Goal: Communication & Community: Answer question/provide support

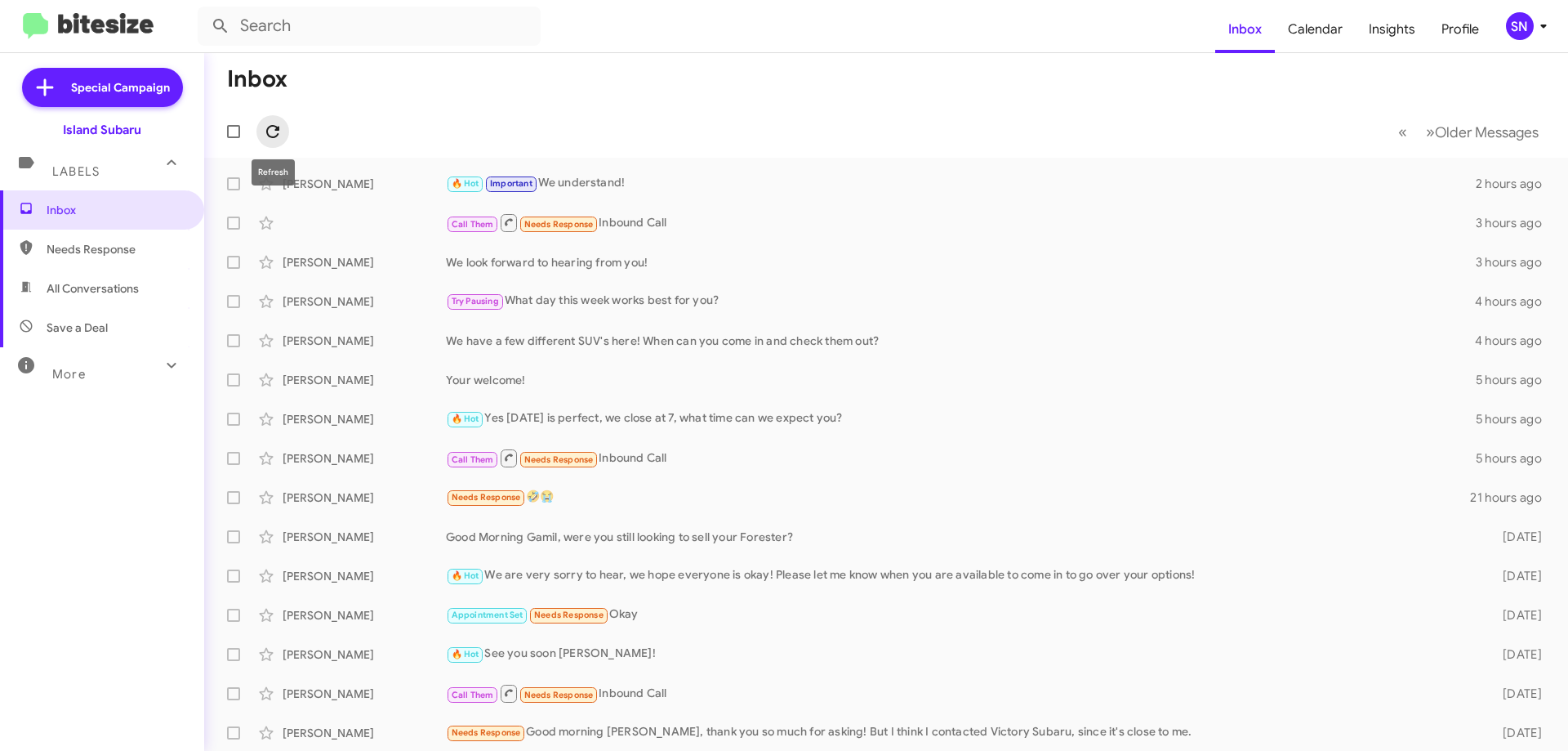
click at [281, 135] on icon at bounding box center [273, 132] width 20 height 20
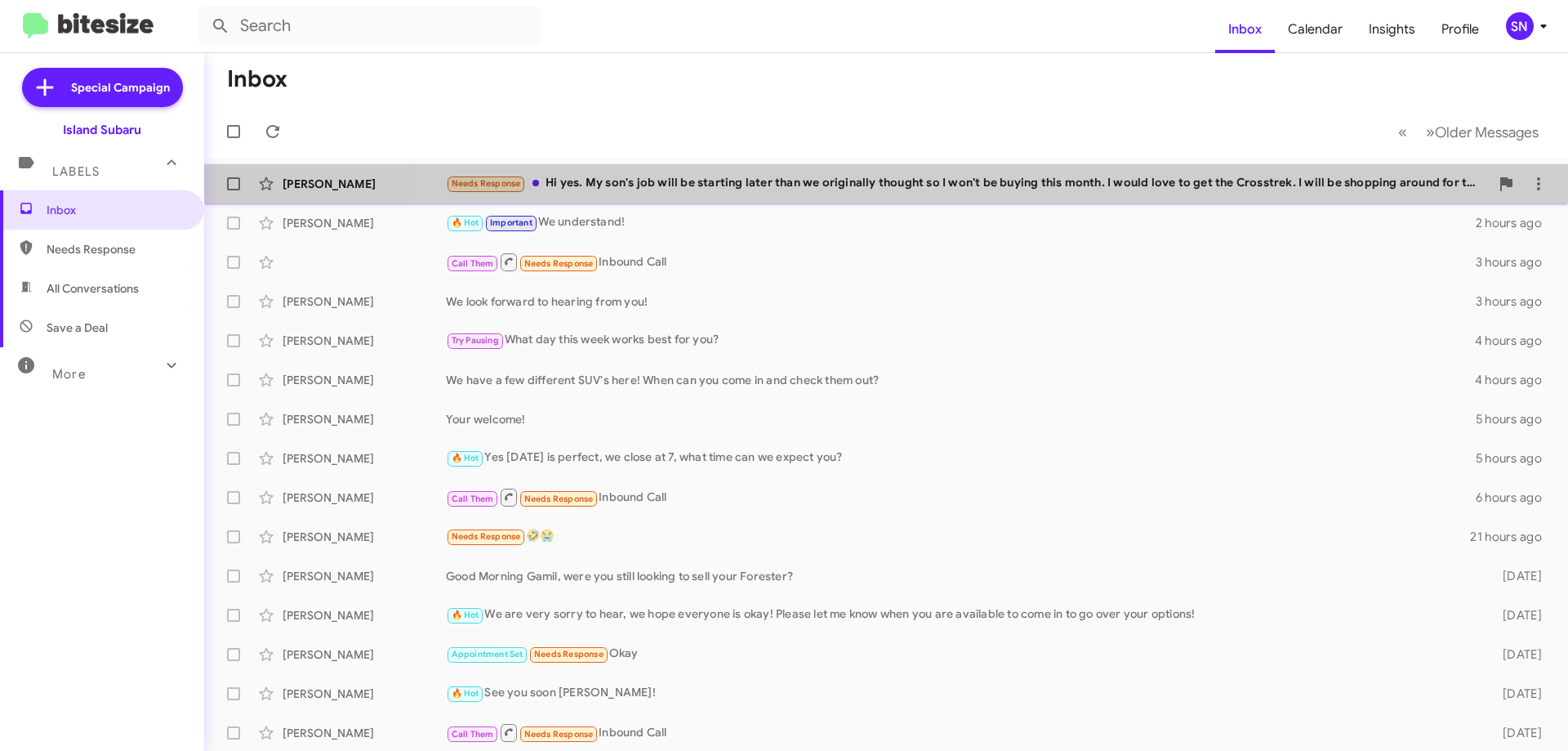
click at [1039, 174] on div "Needs Response Hi yes. My son's job will be starting later than we originally t…" at bounding box center [968, 183] width 1044 height 19
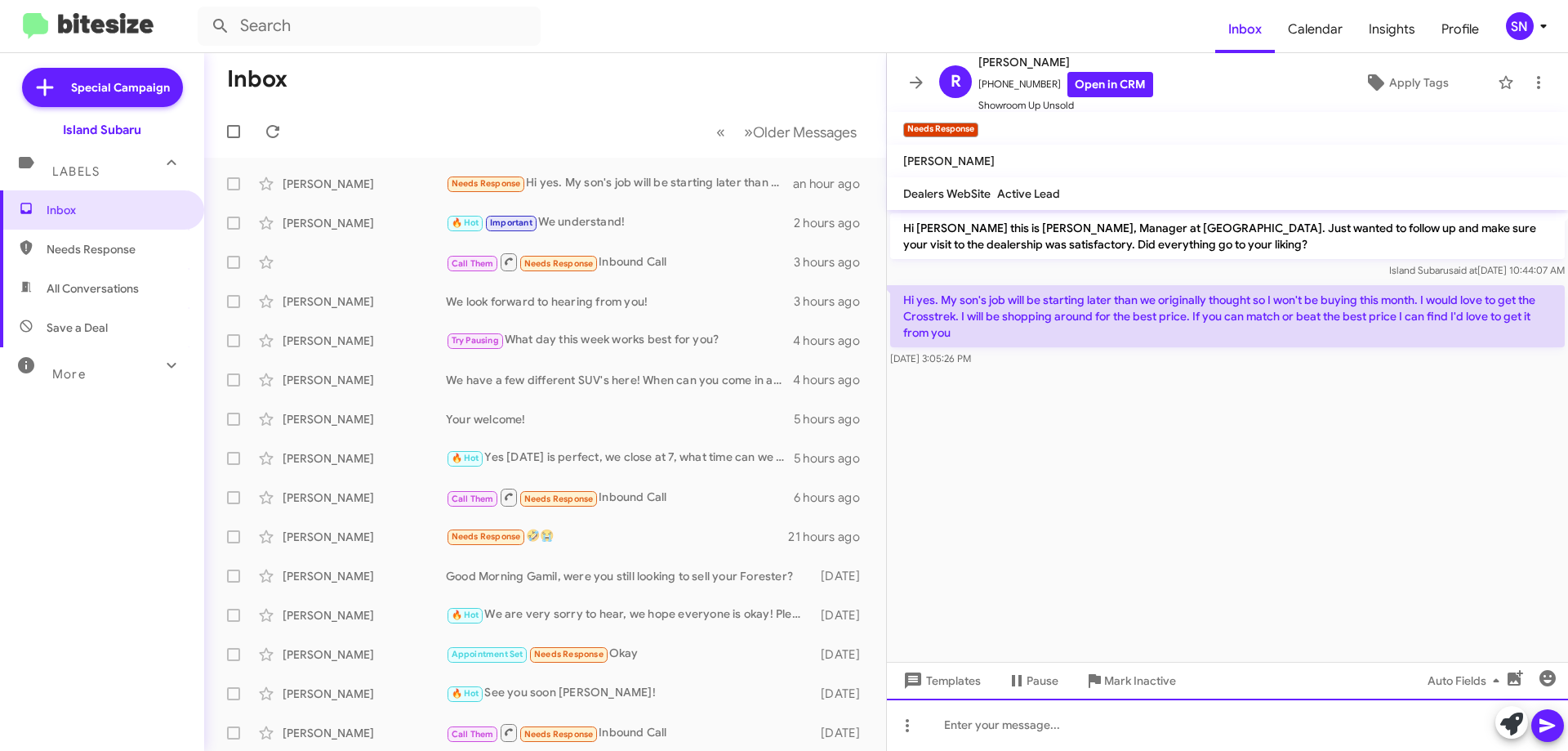
click at [1023, 724] on div at bounding box center [1227, 724] width 681 height 53
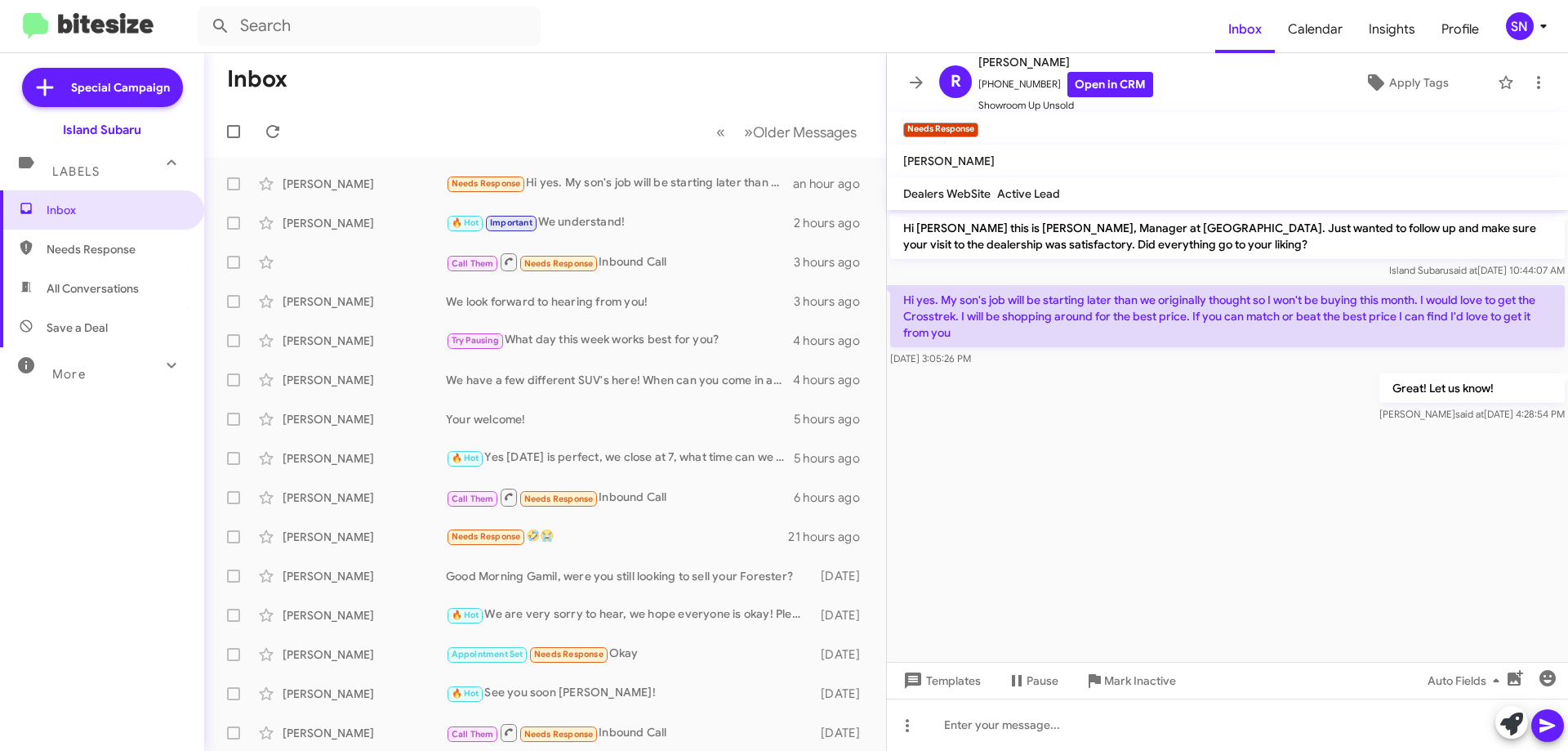
click at [909, 63] on mat-toolbar "R [PERSON_NAME] [PHONE_NUMBER] Open in CRM Showroom Up Unsold Apply Tags" at bounding box center [1227, 82] width 681 height 59
click at [922, 95] on button at bounding box center [916, 82] width 33 height 33
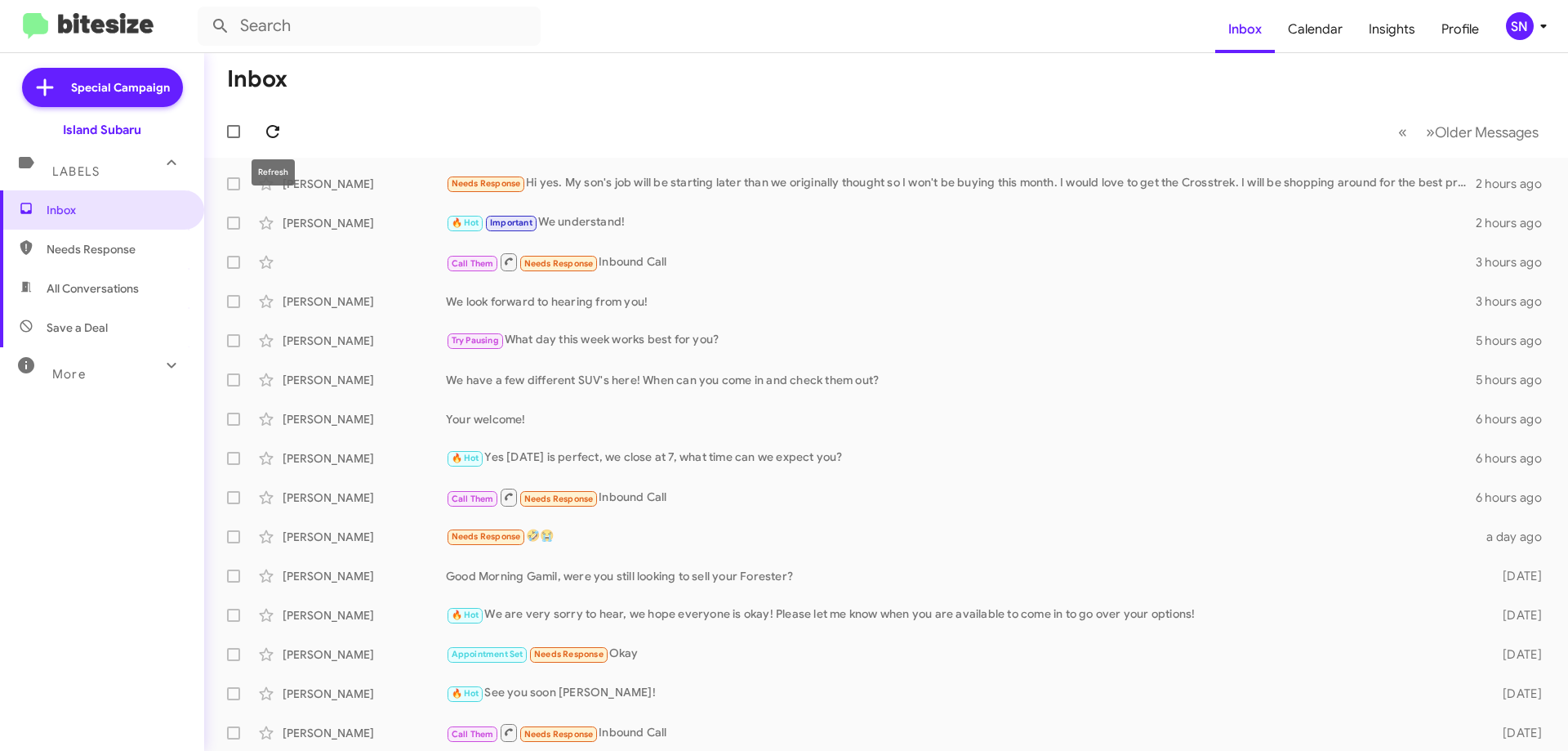
click at [267, 134] on icon at bounding box center [273, 132] width 20 height 20
